Goal: Task Accomplishment & Management: Use online tool/utility

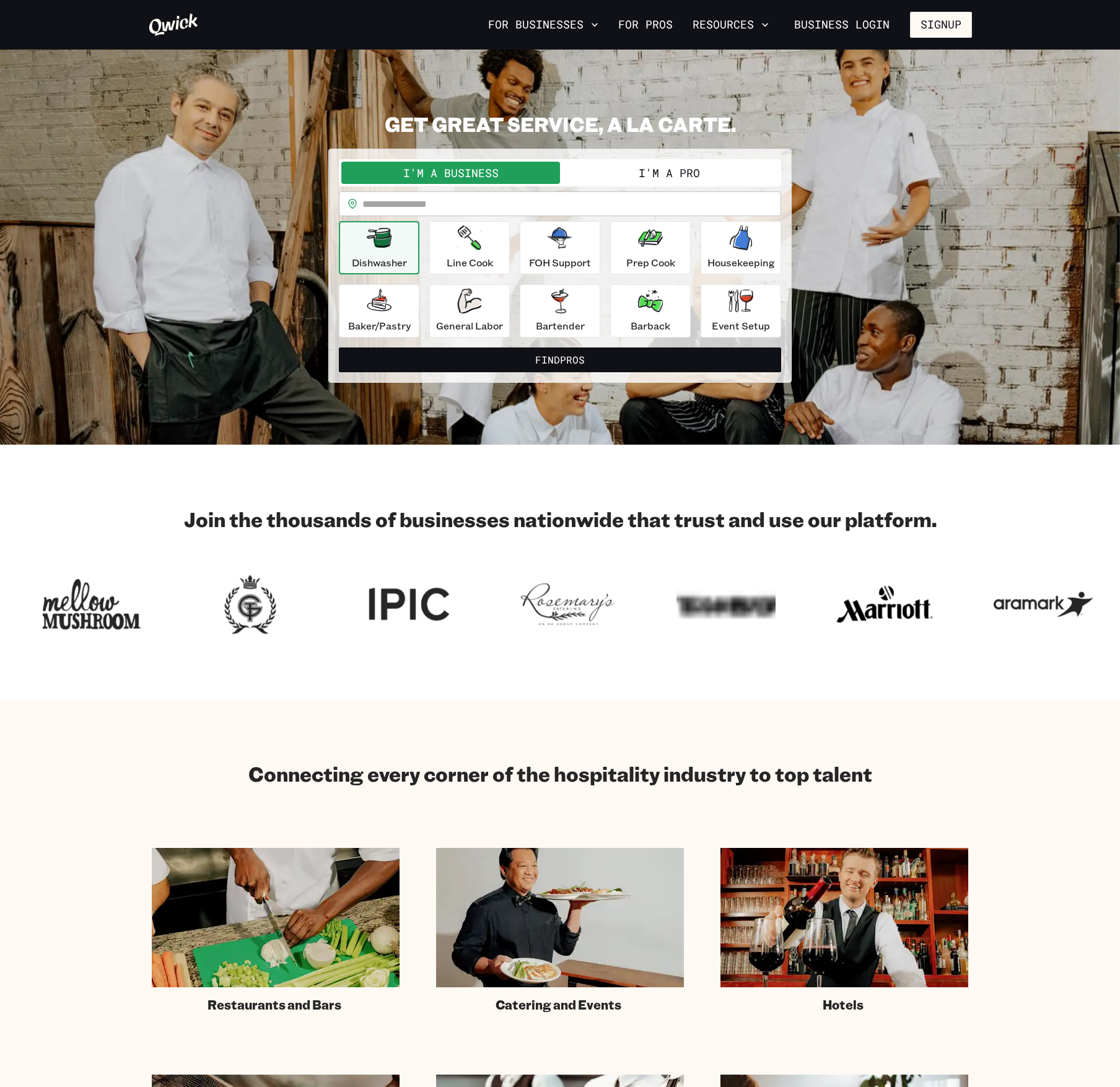
click at [558, 210] on input "text" at bounding box center [571, 204] width 418 height 25
click at [603, 180] on button "I'm a Pro" at bounding box center [669, 173] width 219 height 22
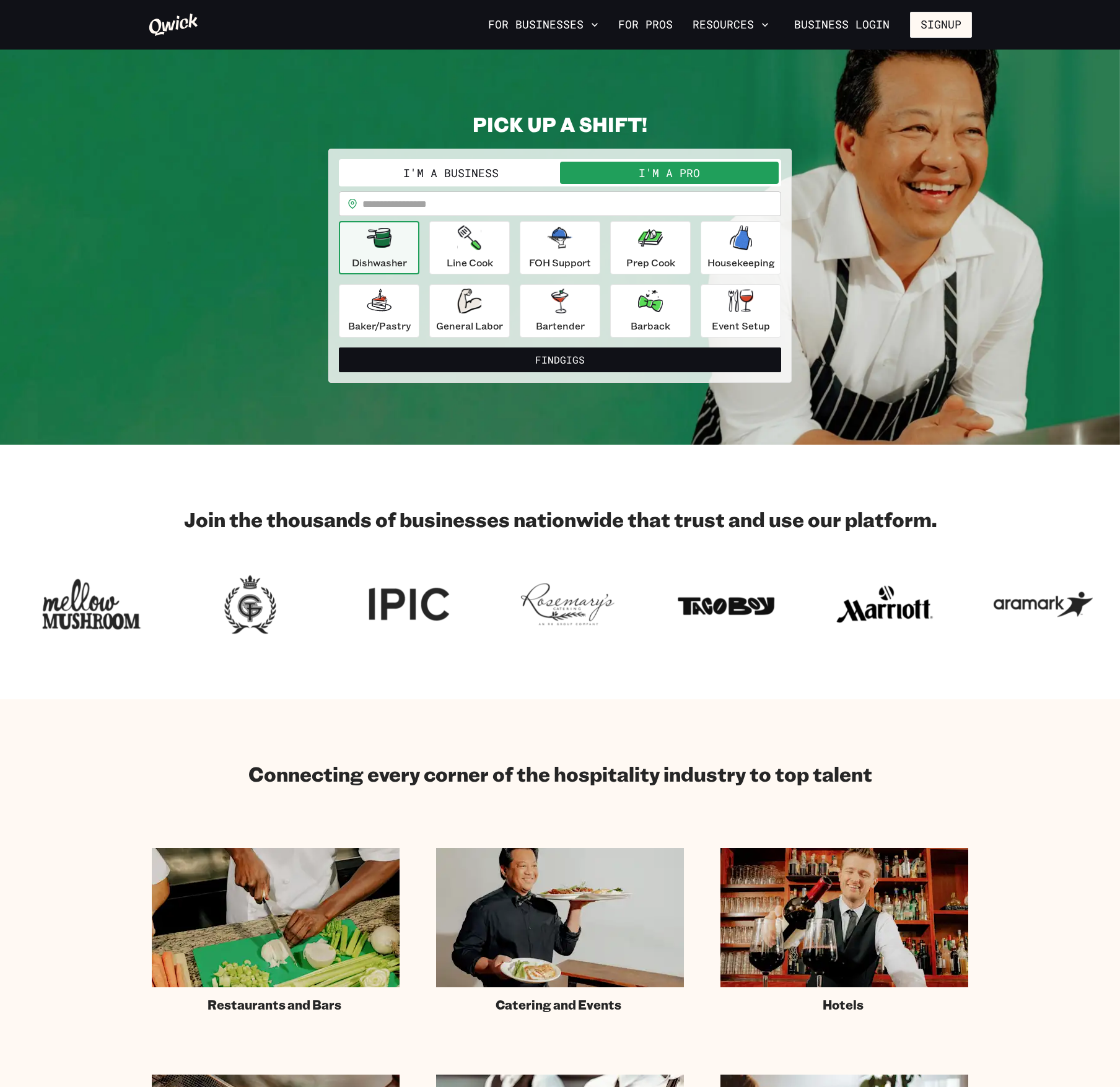
click at [484, 177] on button "I'm a Business" at bounding box center [450, 173] width 219 height 22
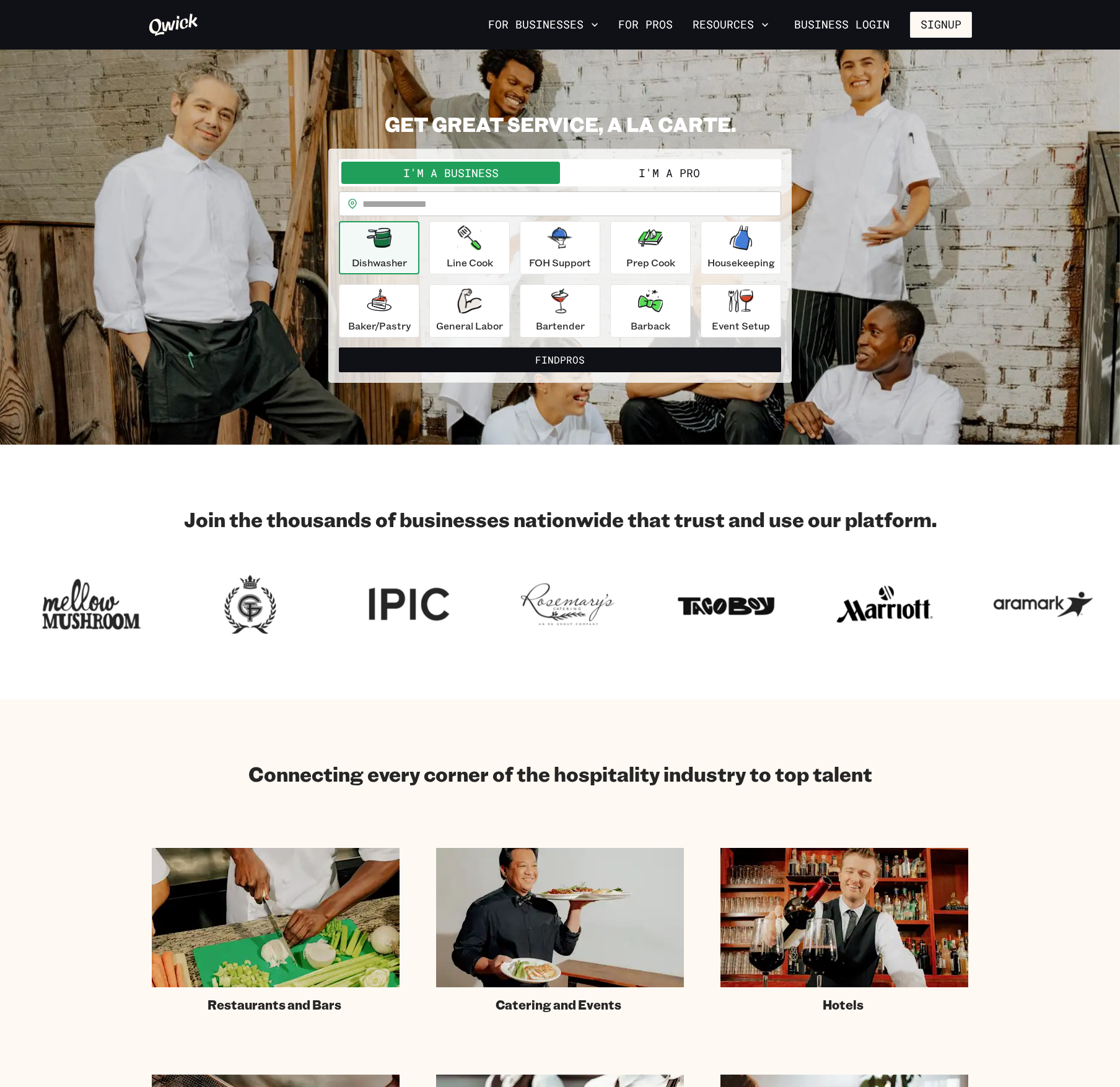
click at [609, 177] on button "I'm a Pro" at bounding box center [669, 173] width 219 height 22
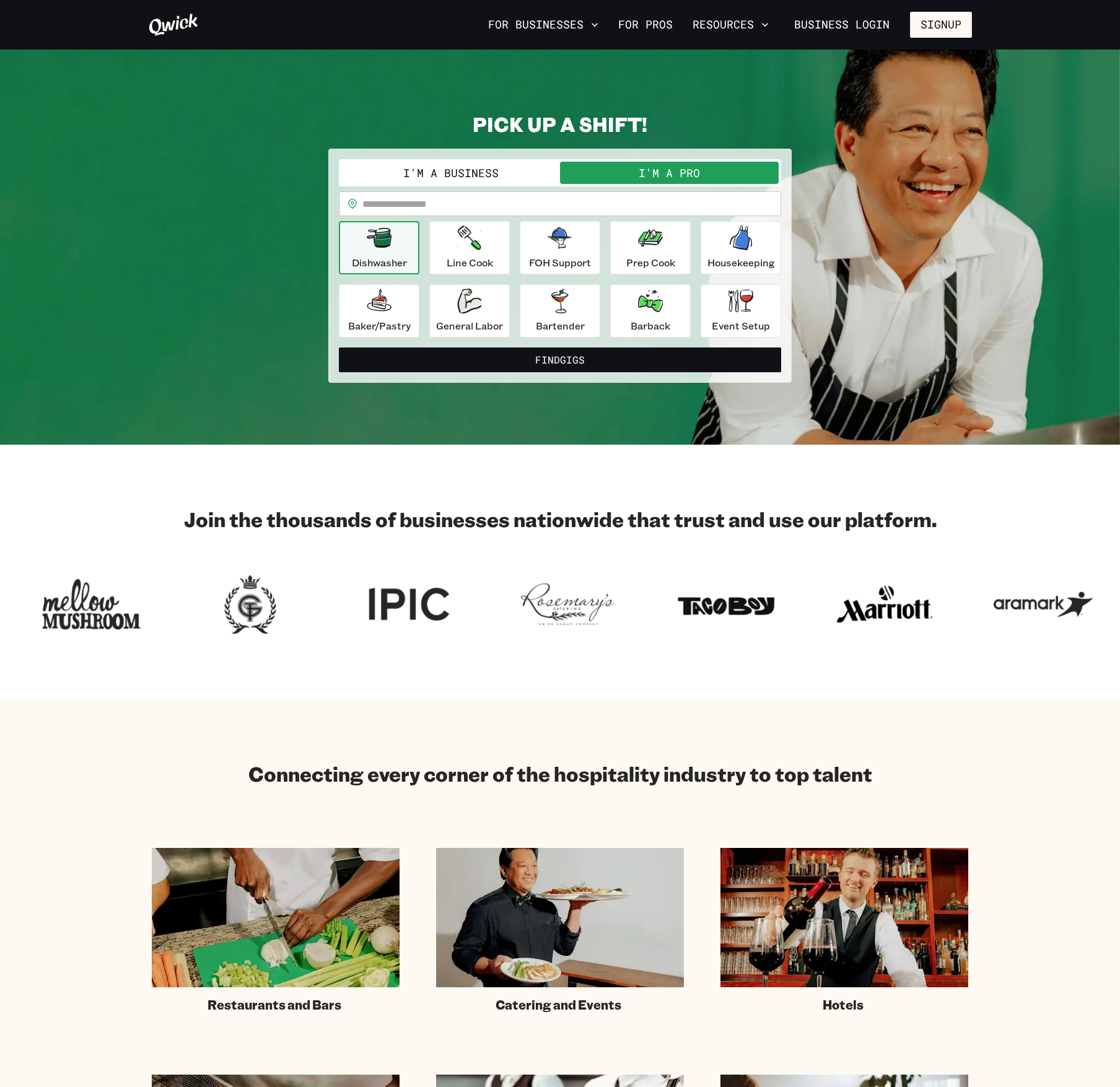
click at [491, 182] on button "I'm a Business" at bounding box center [450, 173] width 219 height 22
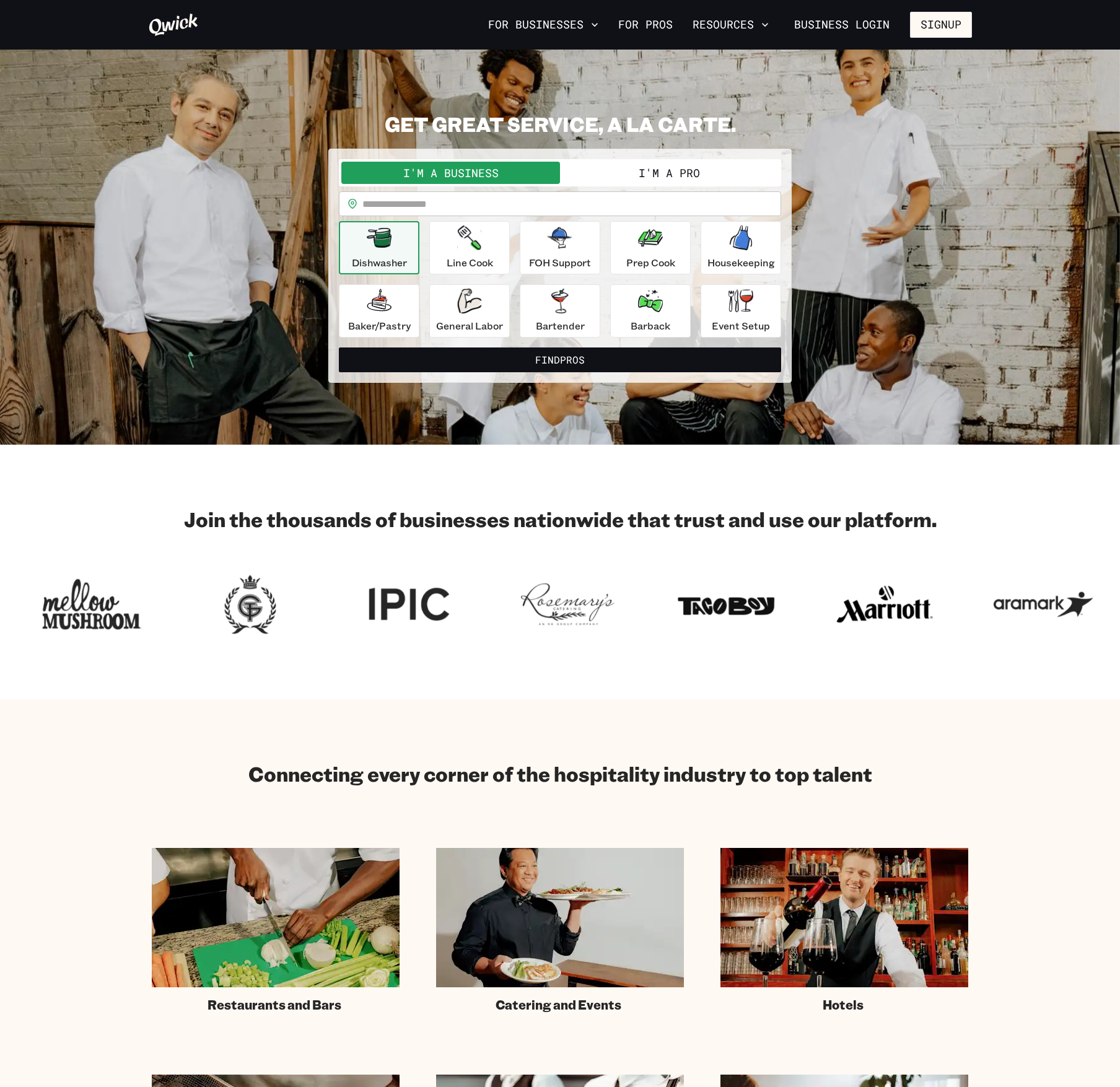
click at [603, 169] on button "I'm a Pro" at bounding box center [669, 173] width 219 height 22
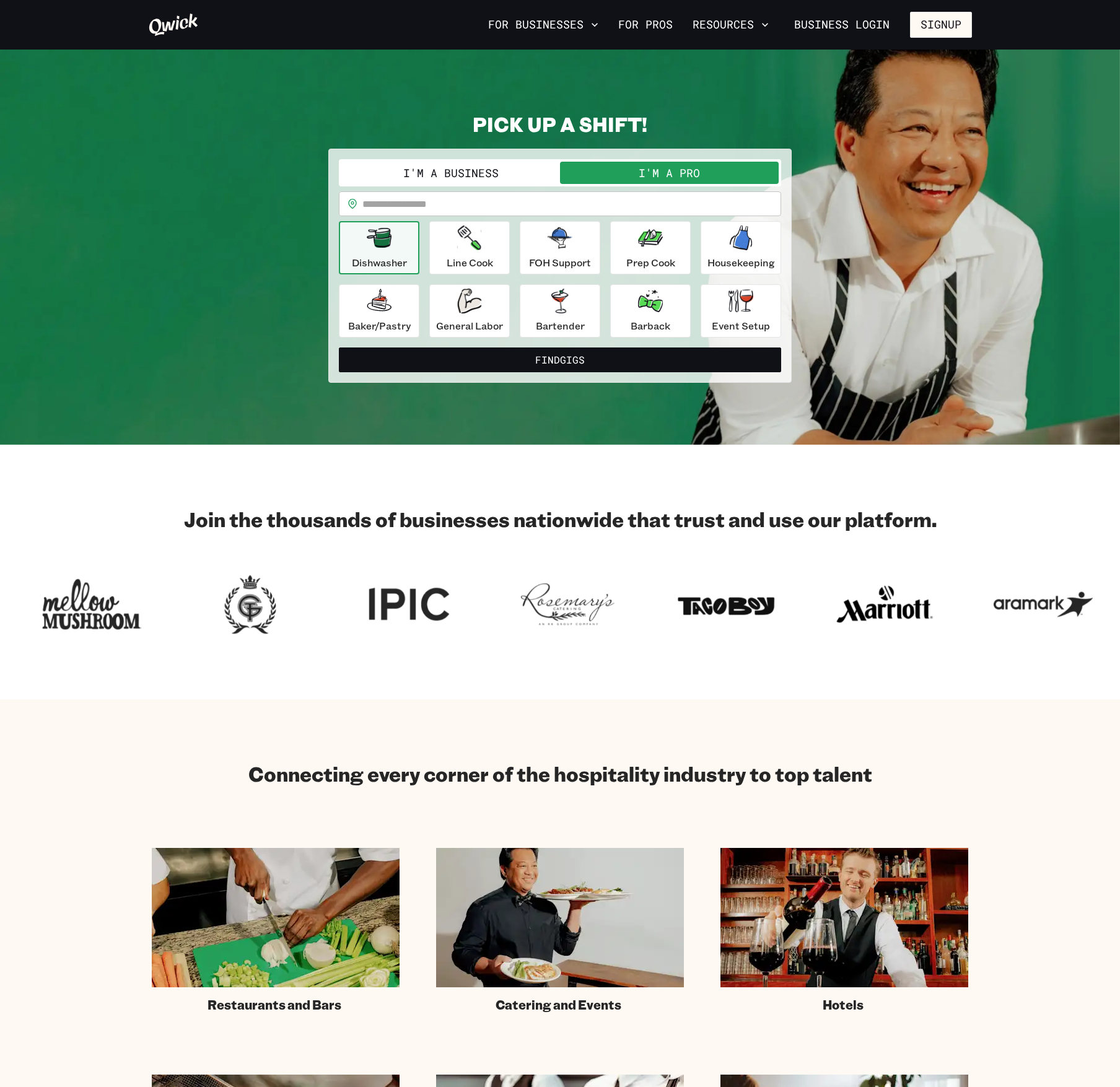
click at [490, 203] on input "text" at bounding box center [571, 204] width 418 height 25
type input "*****"
click at [339, 348] on button "Find Gigs" at bounding box center [560, 360] width 442 height 25
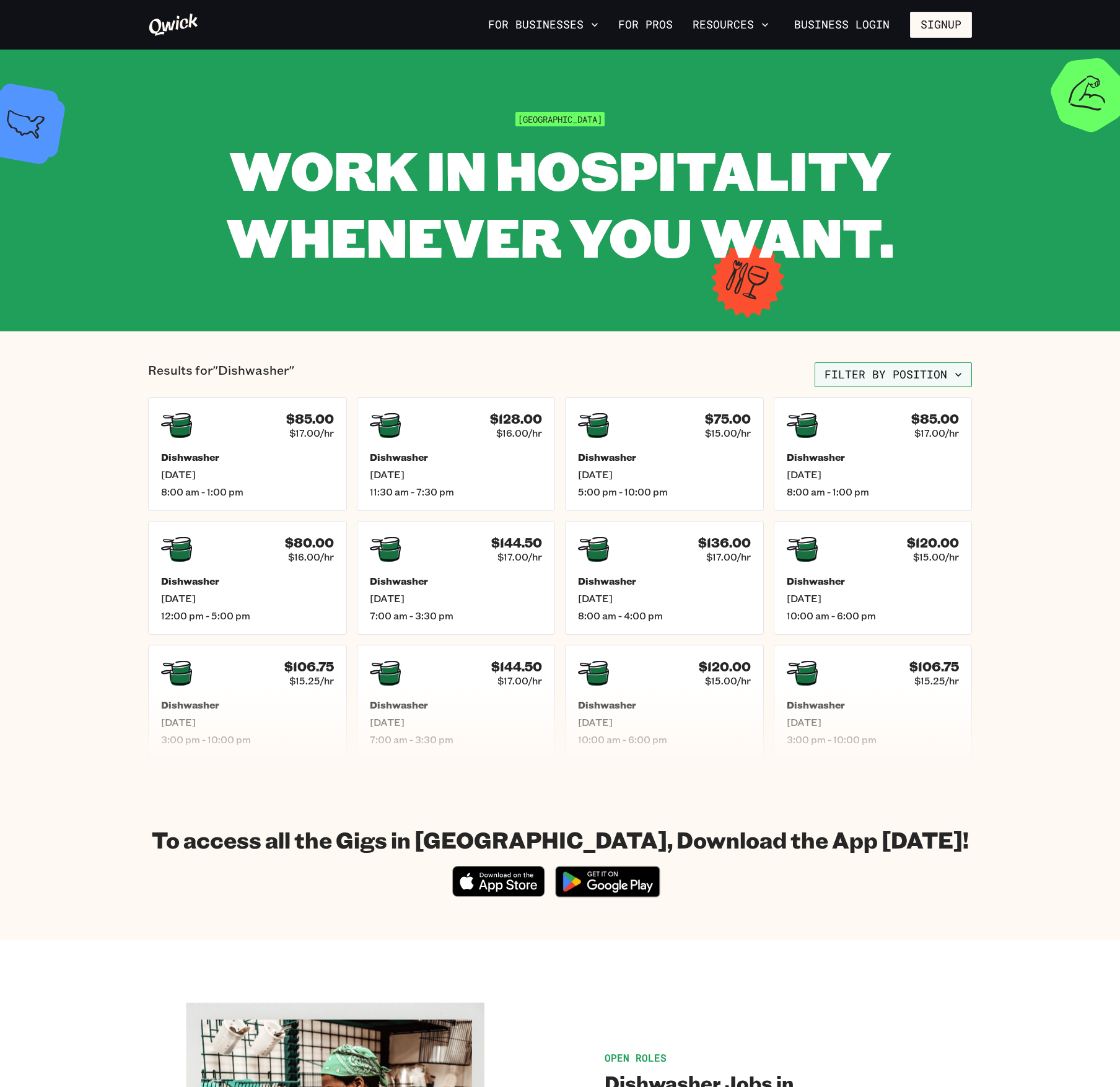
click at [865, 365] on button "Filter by position" at bounding box center [893, 374] width 158 height 25
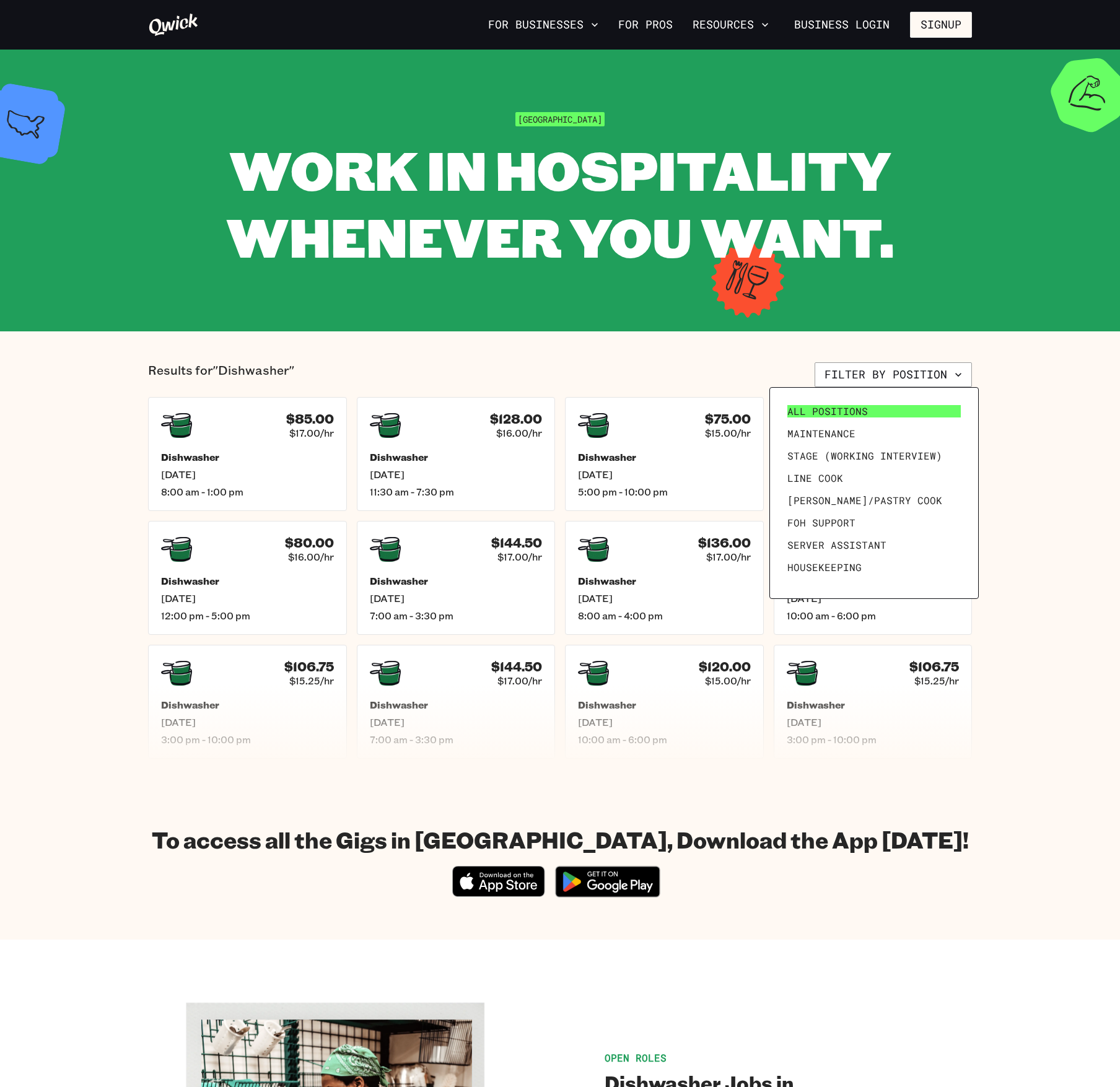
click at [826, 419] on link "All Positions" at bounding box center [873, 411] width 183 height 22
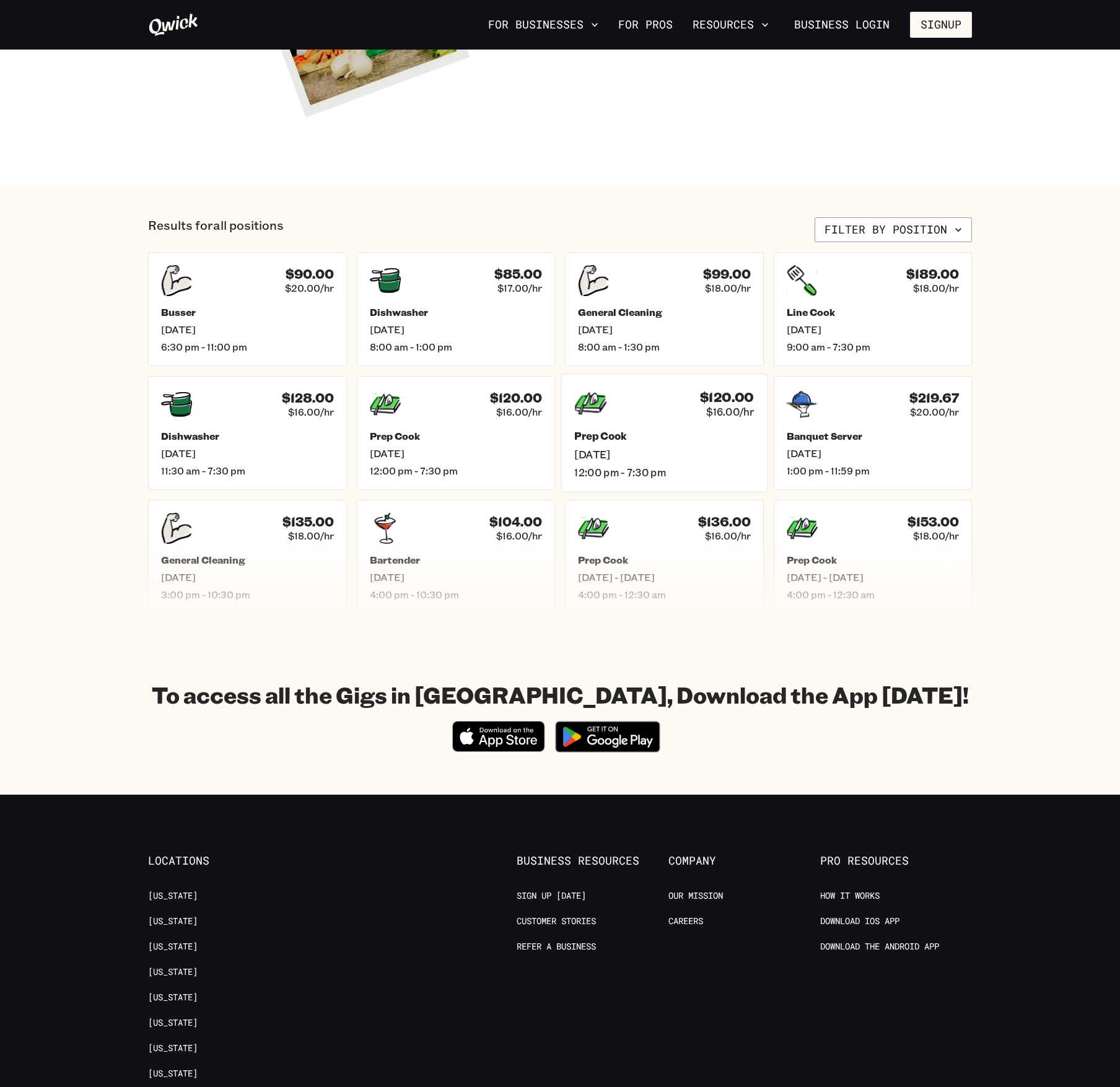
scroll to position [329, 0]
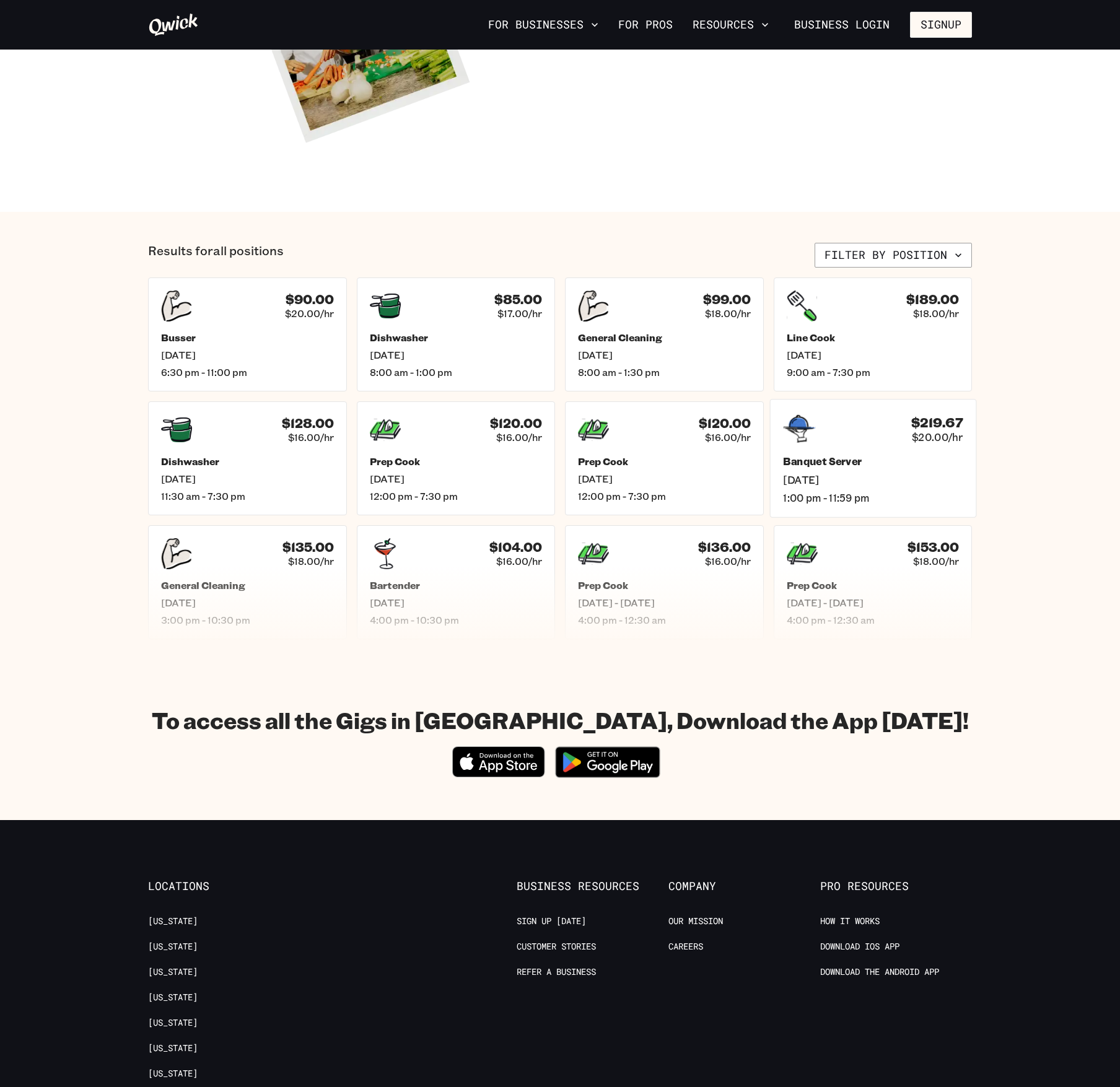
click at [877, 434] on div "$219.67 $20.00/hr" at bounding box center [873, 429] width 180 height 32
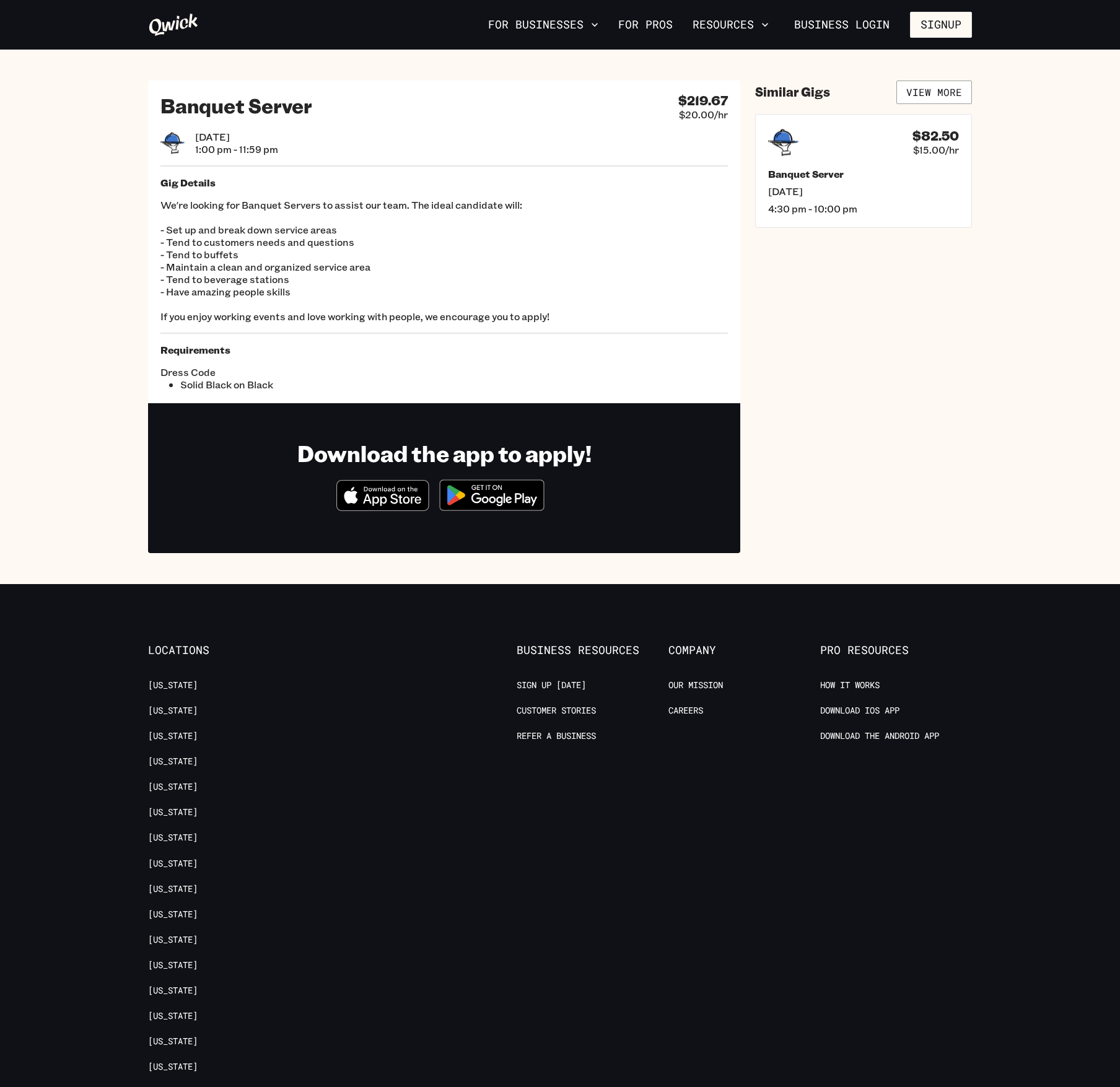
click at [904, 473] on div "Similar Gigs View More $82.50 $15.00/hr Banquet Server [DATE] 4:30 pm - 10:00 pm" at bounding box center [863, 317] width 217 height 473
click at [893, 421] on div "Similar Gigs View More $82.50 $15.00/hr Banquet Server [DATE] 4:30 pm - 10:00 pm" at bounding box center [863, 317] width 217 height 473
click at [542, 16] on button "For Businesses" at bounding box center [542, 25] width 120 height 21
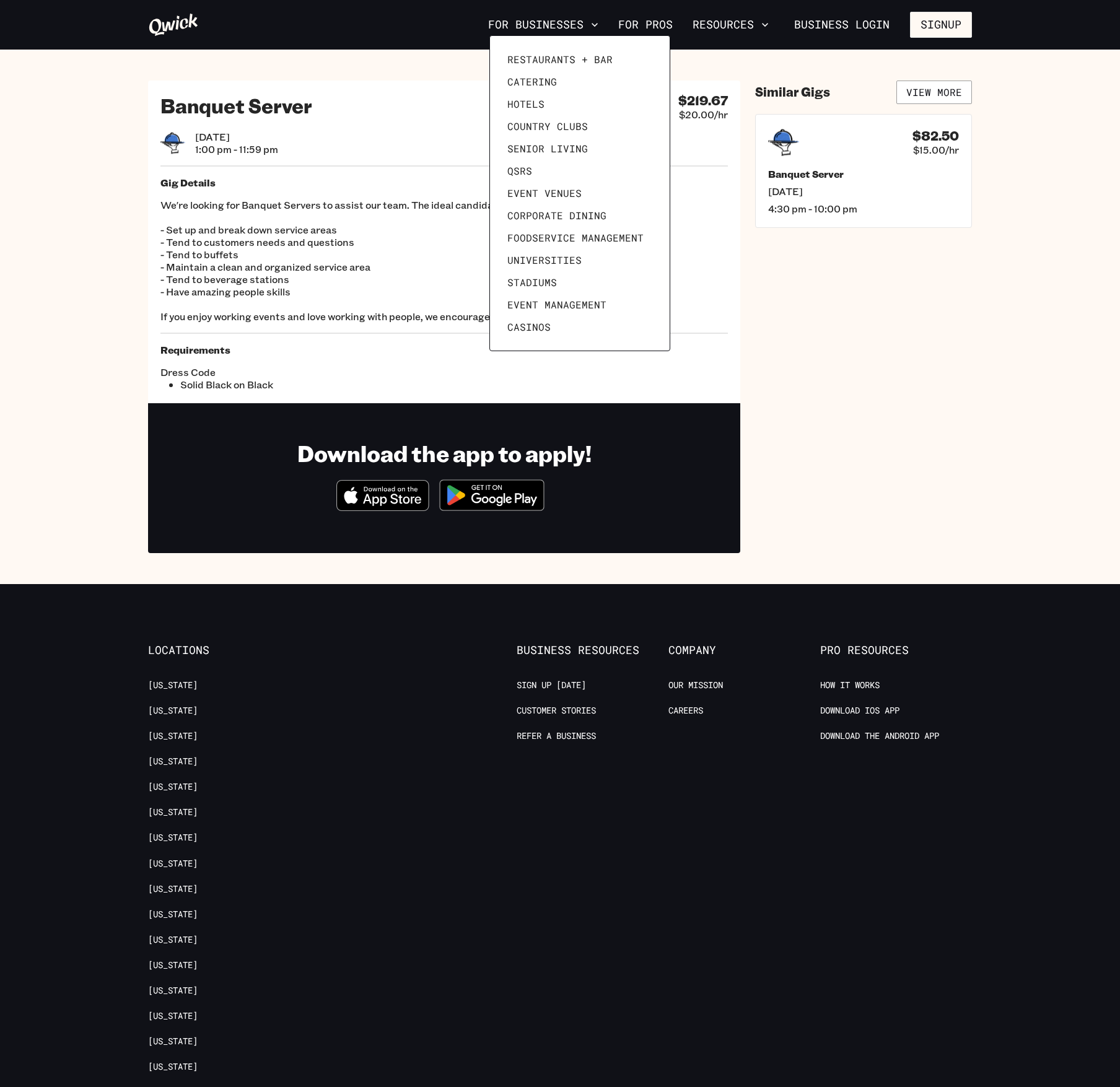
click at [828, 75] on div at bounding box center [560, 544] width 1120 height 1087
